Goal: Transaction & Acquisition: Download file/media

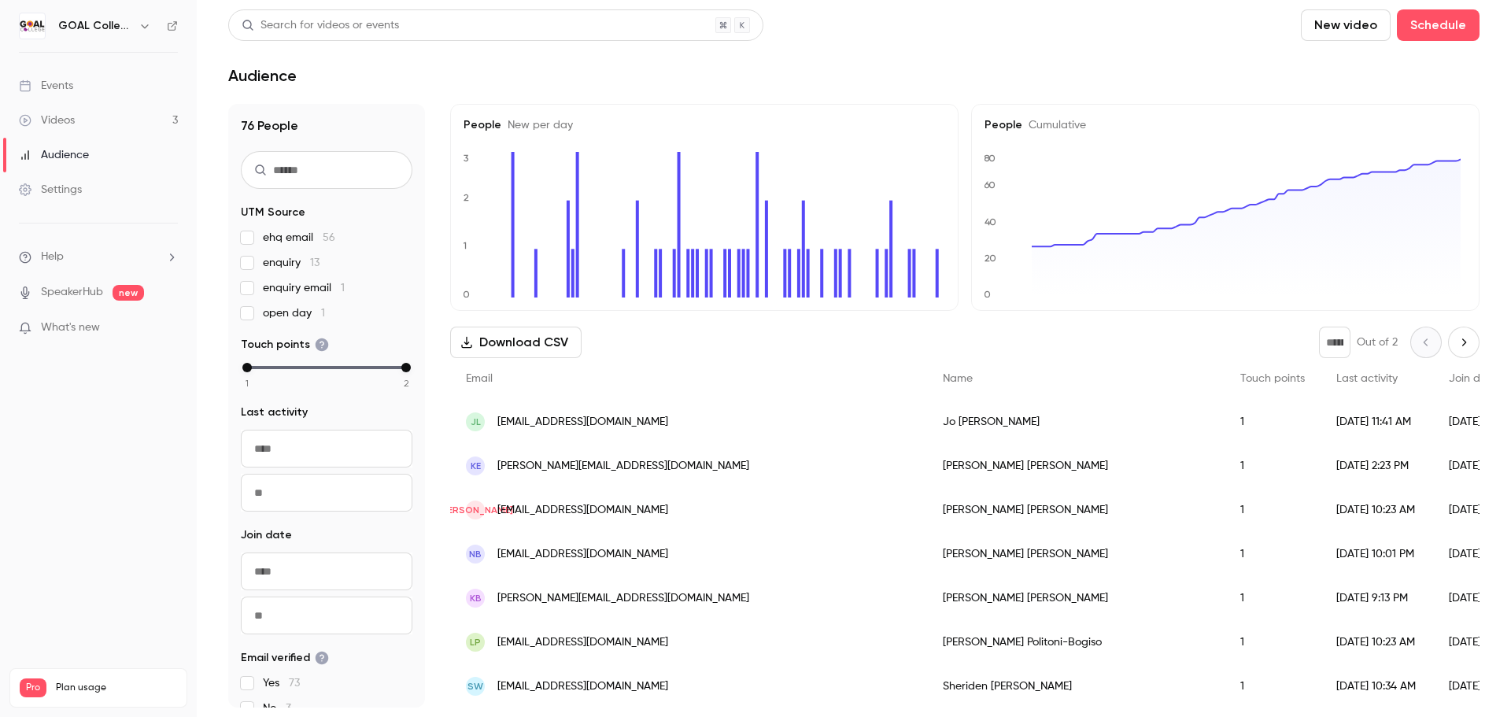
click at [515, 343] on button "Download CSV" at bounding box center [515, 342] width 131 height 31
click at [91, 126] on link "Videos 3" at bounding box center [98, 120] width 197 height 35
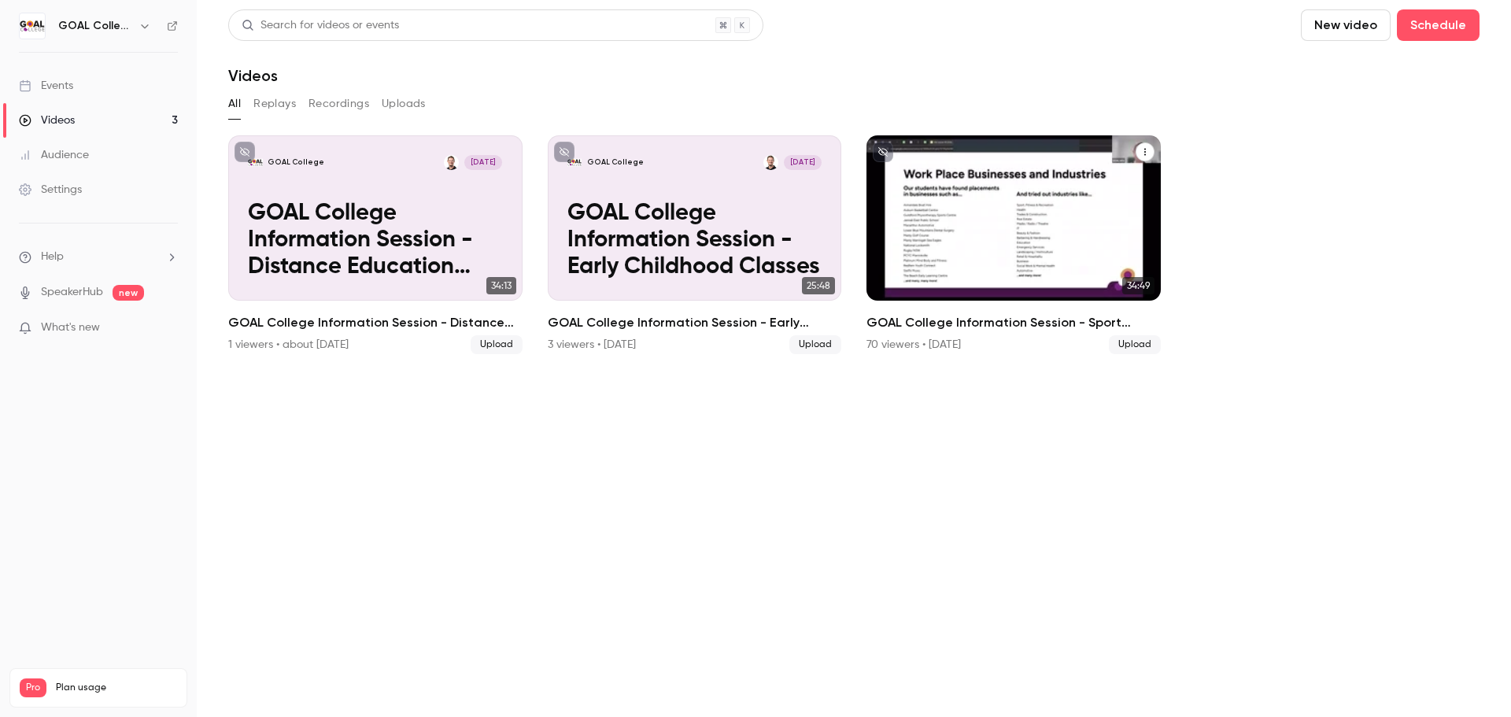
click at [1029, 234] on p "GOAL College Information Session - Sport Classes" at bounding box center [1013, 241] width 254 height 80
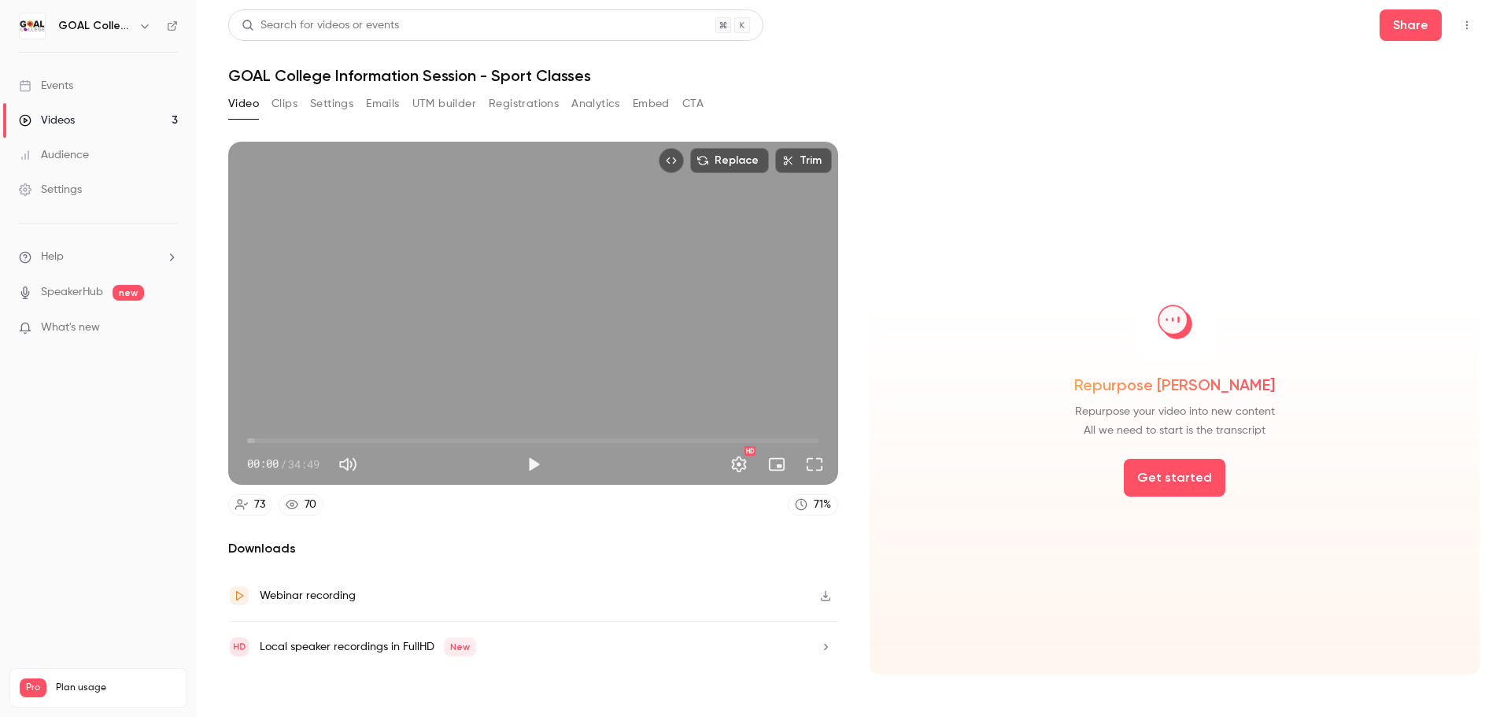
click at [582, 105] on button "Analytics" at bounding box center [595, 103] width 49 height 25
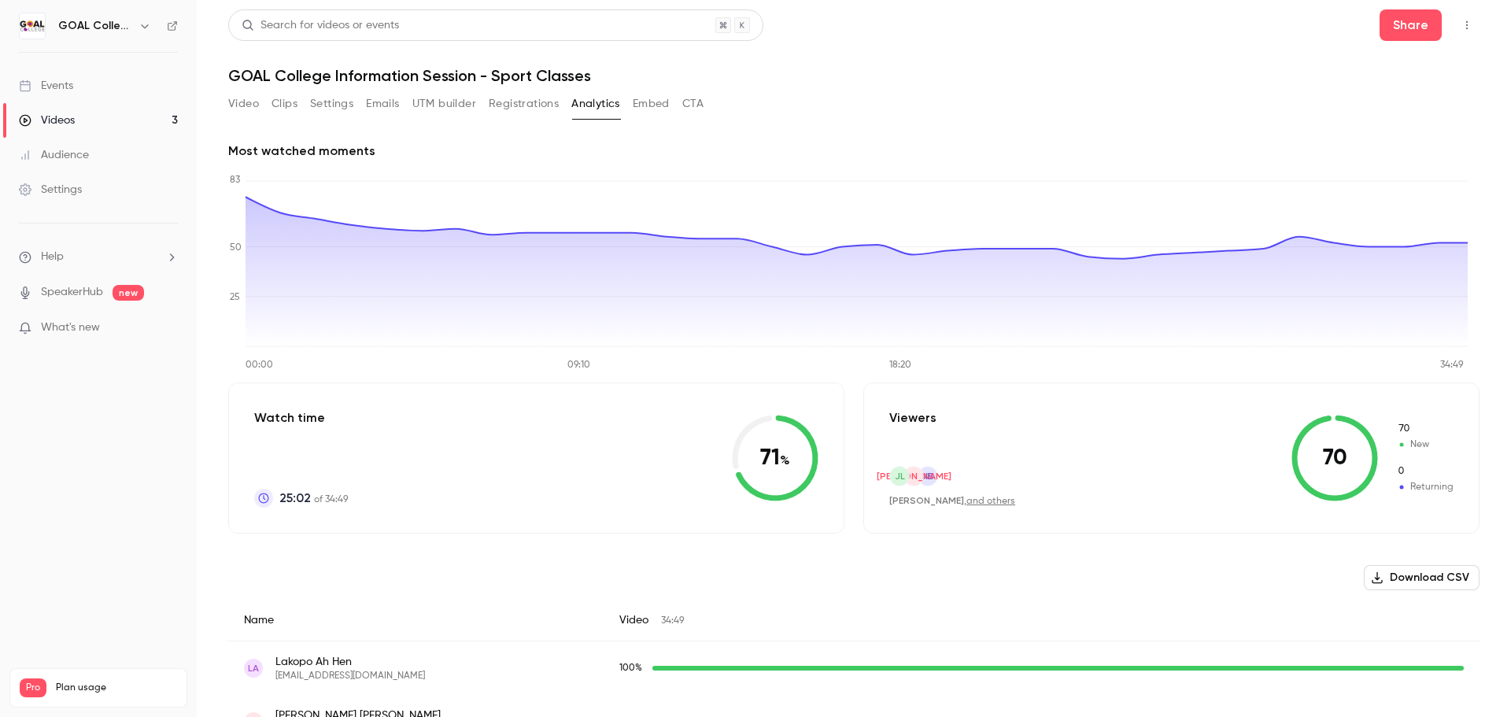
click at [1397, 575] on button "Download CSV" at bounding box center [1422, 577] width 116 height 25
